Goal: Information Seeking & Learning: Check status

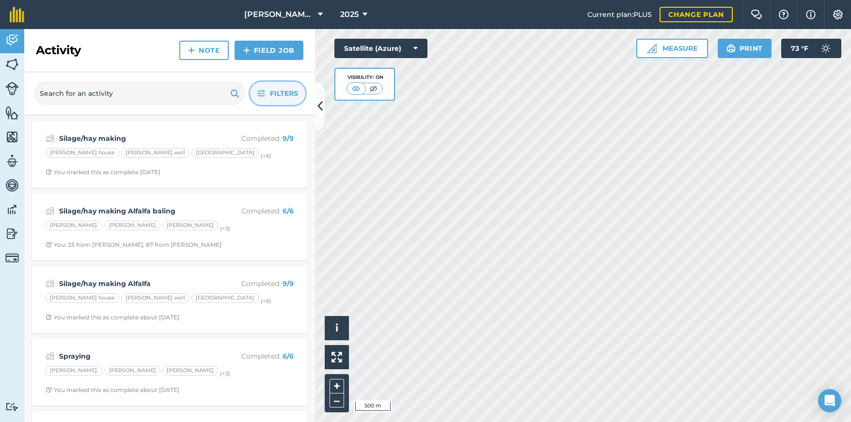
click at [281, 93] on span "Filters" at bounding box center [284, 93] width 28 height 11
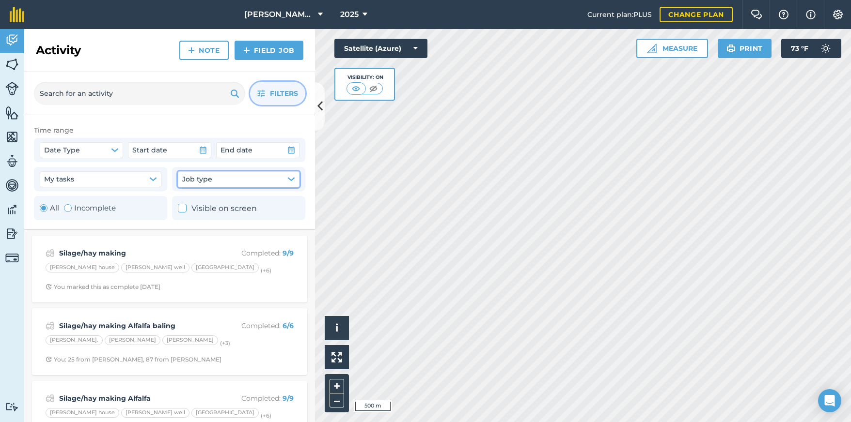
click at [220, 178] on button "Job type" at bounding box center [239, 179] width 122 height 16
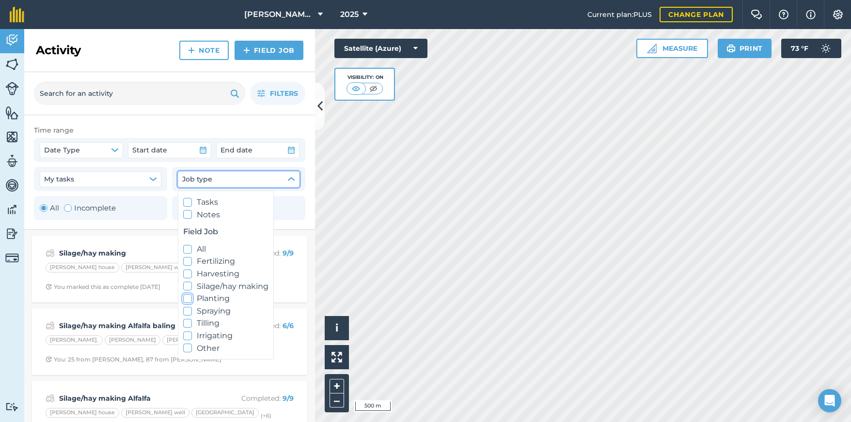
click at [187, 300] on icon at bounding box center [188, 299] width 6 height 6
checkbox input "true"
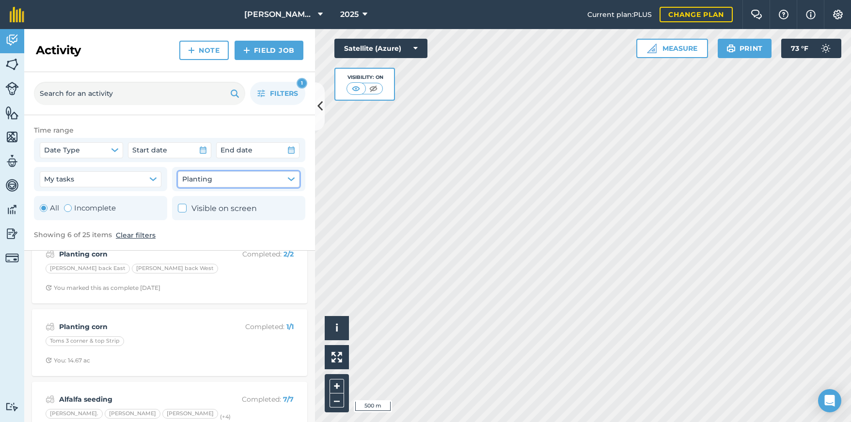
scroll to position [222, 0]
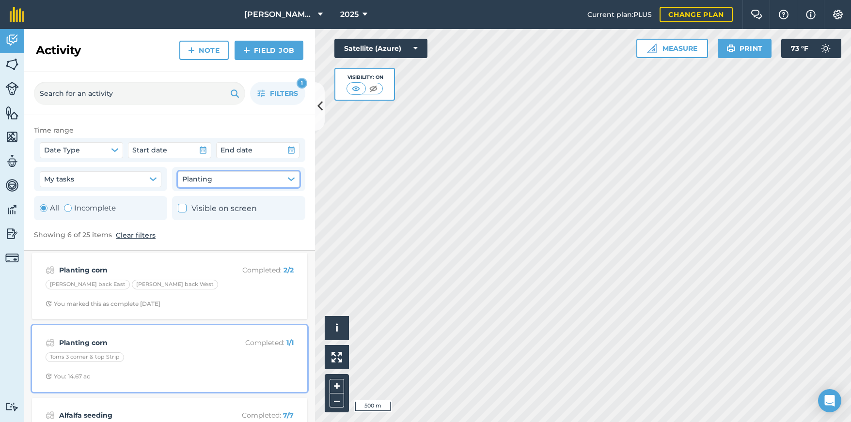
click at [162, 356] on div "Toms 3 corner & top Strip" at bounding box center [170, 359] width 248 height 13
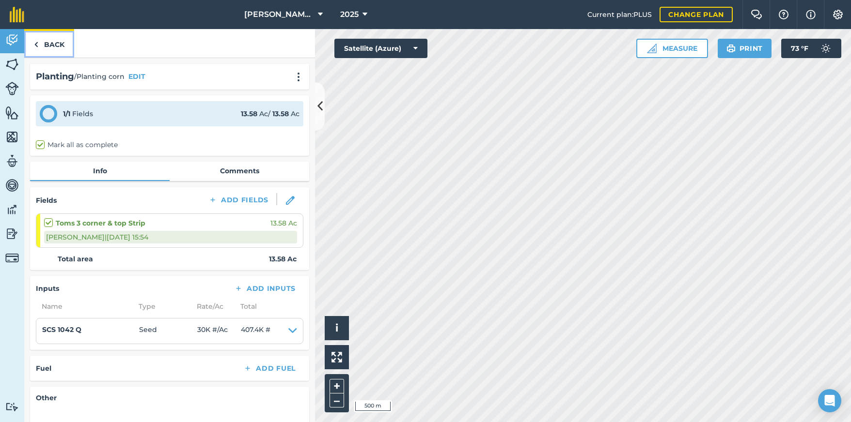
click at [42, 44] on link "Back" at bounding box center [49, 43] width 50 height 29
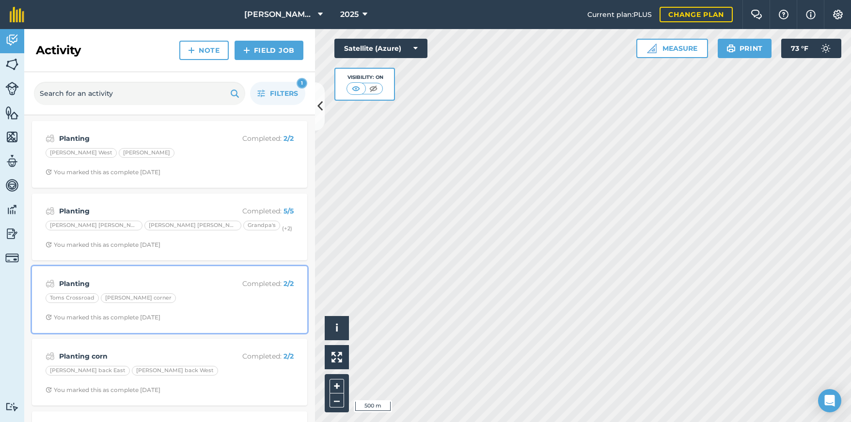
click at [202, 290] on div "Planting Completed : 2 / 2 Toms Crossroad [PERSON_NAME] corner You marked this …" at bounding box center [170, 299] width 264 height 55
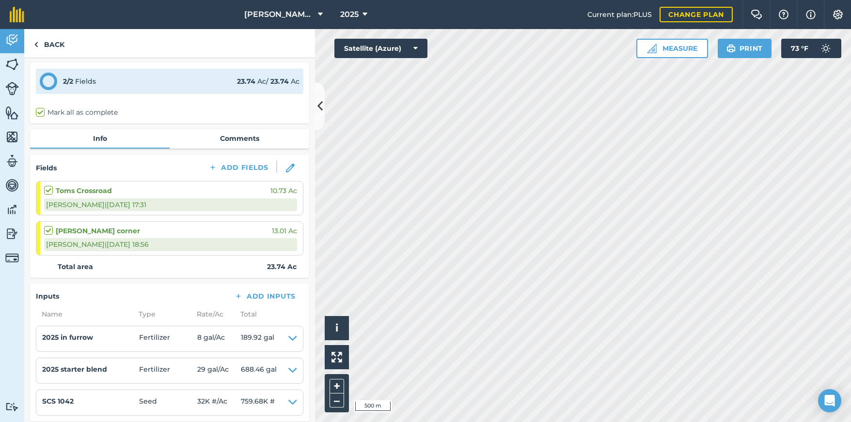
scroll to position [48, 0]
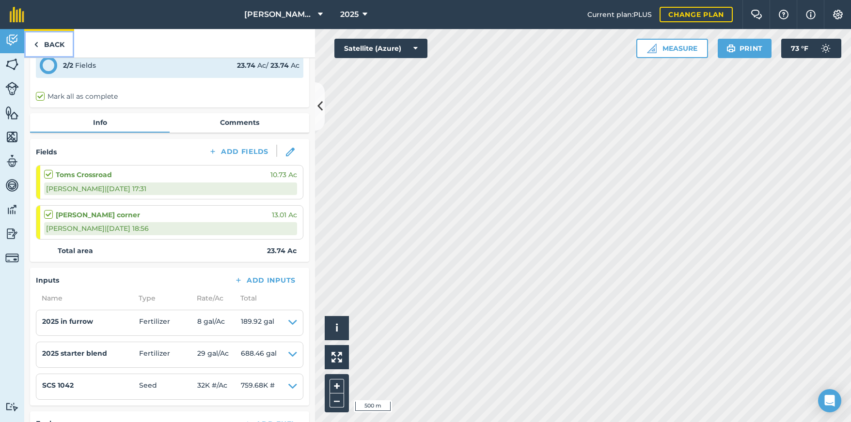
click at [47, 44] on link "Back" at bounding box center [49, 43] width 50 height 29
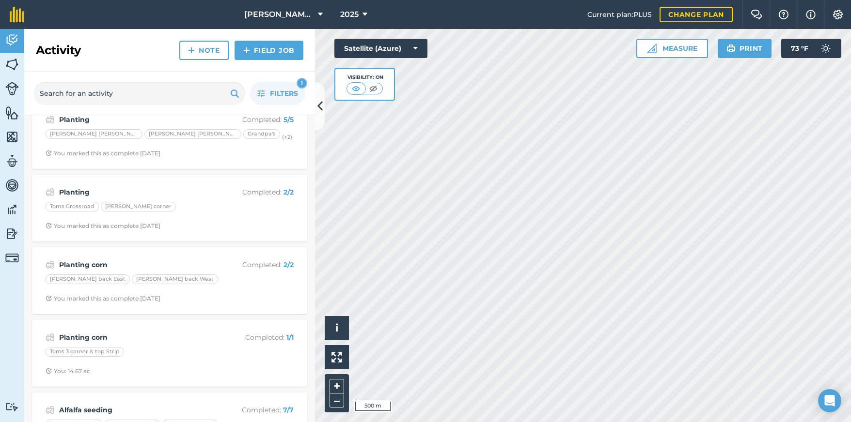
scroll to position [135, 0]
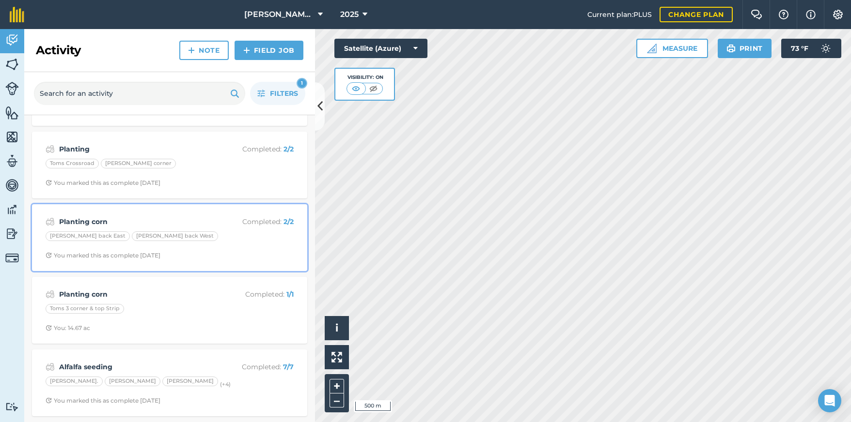
click at [234, 244] on div "Planting corn Completed : 2 / 2 [PERSON_NAME] back East [PERSON_NAME] back West…" at bounding box center [170, 237] width 264 height 55
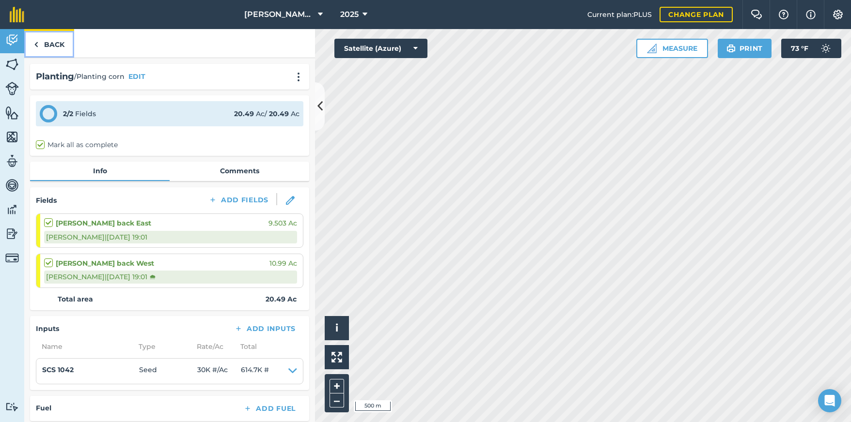
click at [37, 45] on img at bounding box center [36, 45] width 4 height 12
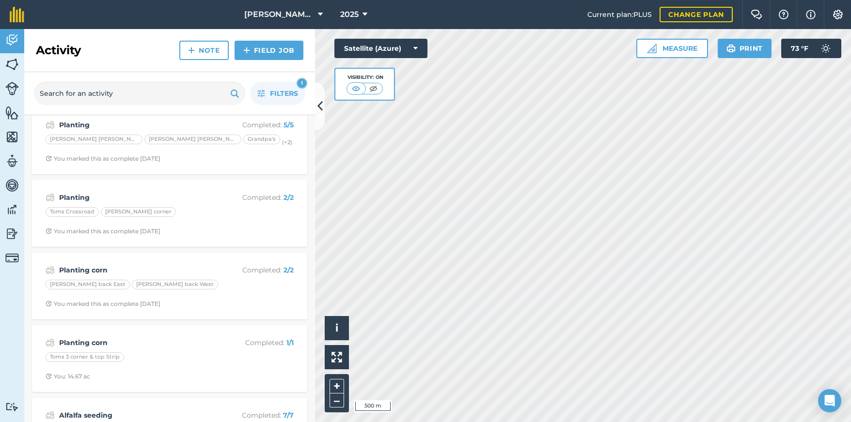
scroll to position [38, 0]
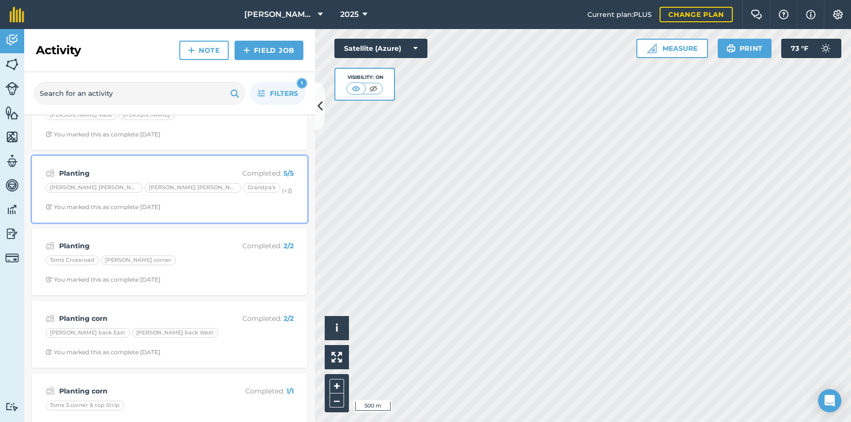
click at [227, 199] on div "Planting Completed : 5 / 5 [PERSON_NAME] [PERSON_NAME] [PERSON_NAME] Grandpa's …" at bounding box center [170, 189] width 264 height 55
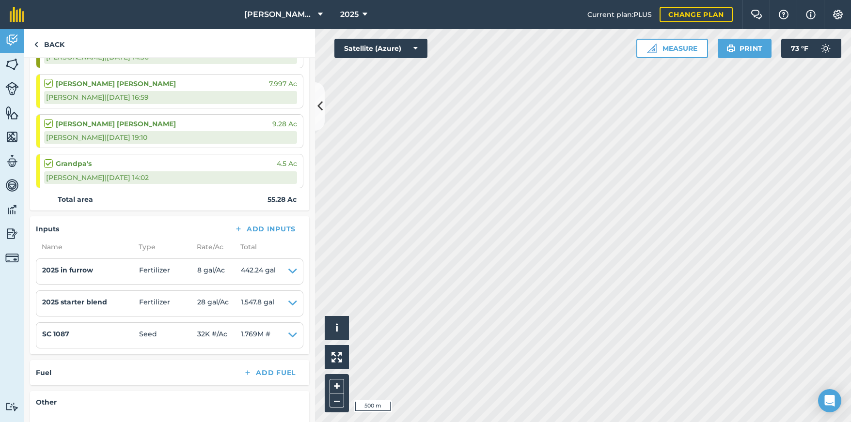
scroll to position [242, 0]
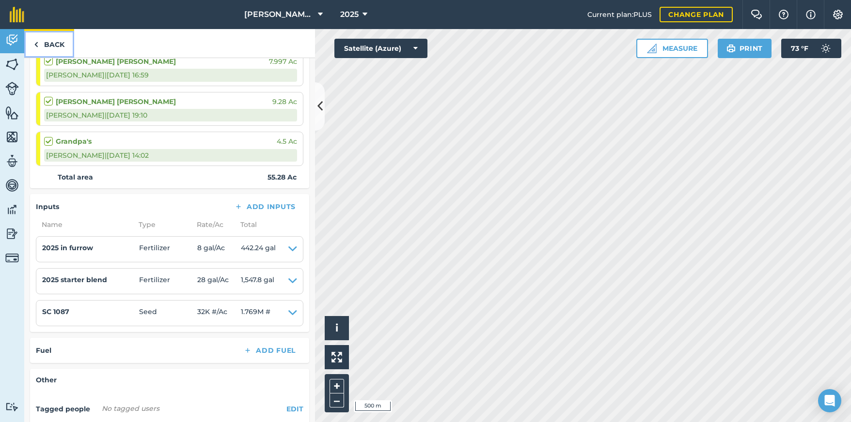
click at [44, 47] on link "Back" at bounding box center [49, 43] width 50 height 29
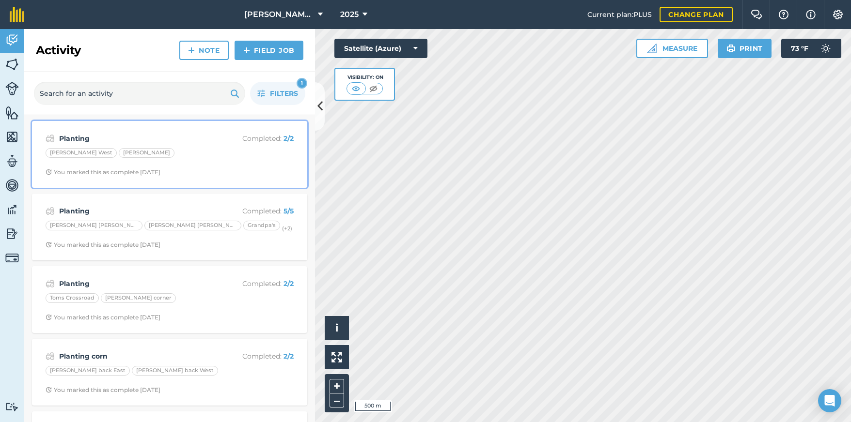
click at [202, 151] on div "[PERSON_NAME] West Toms Barn" at bounding box center [170, 154] width 248 height 13
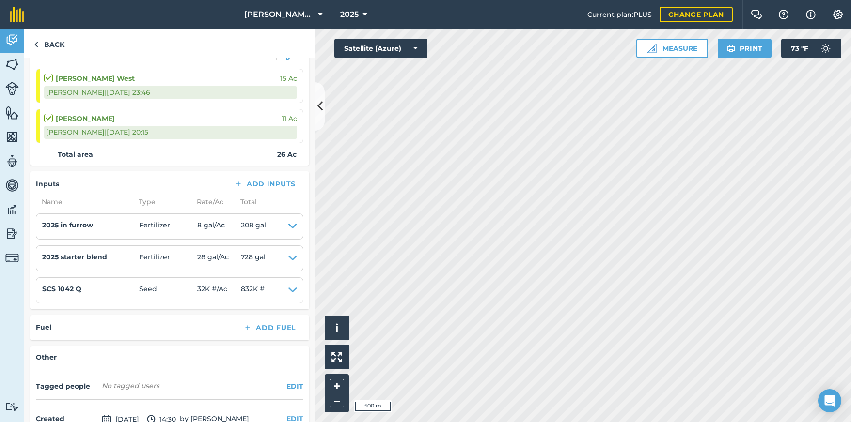
scroll to position [145, 0]
